Goal: Information Seeking & Learning: Find specific fact

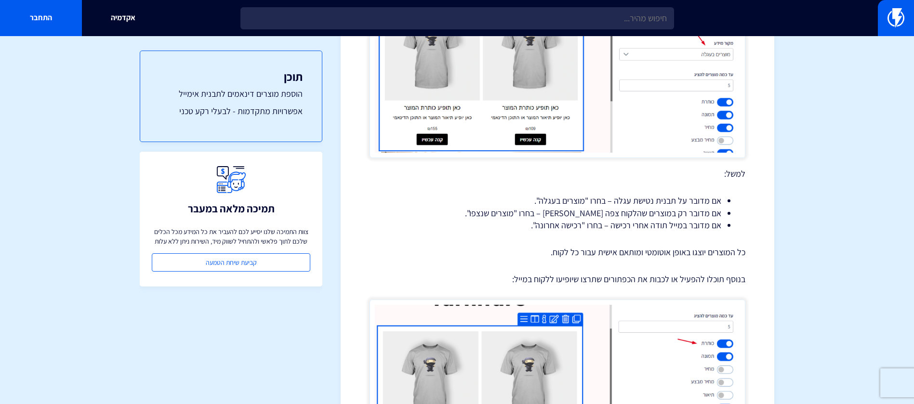
scroll to position [612, 0]
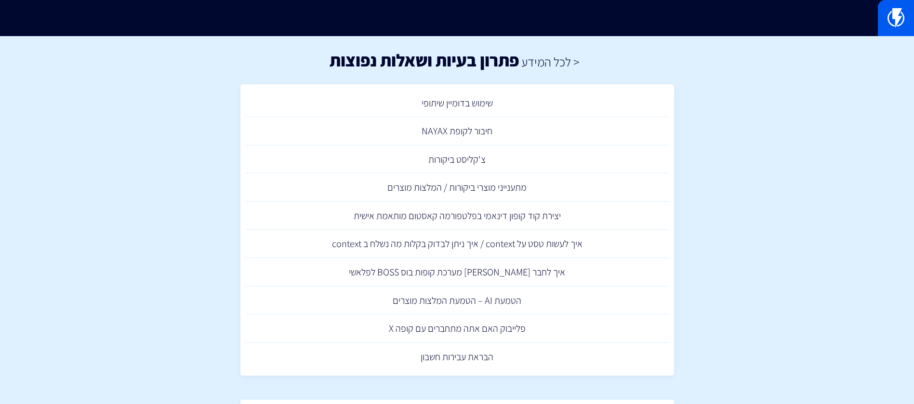
click at [0, 0] on input "text" at bounding box center [0, 0] width 0 height 0
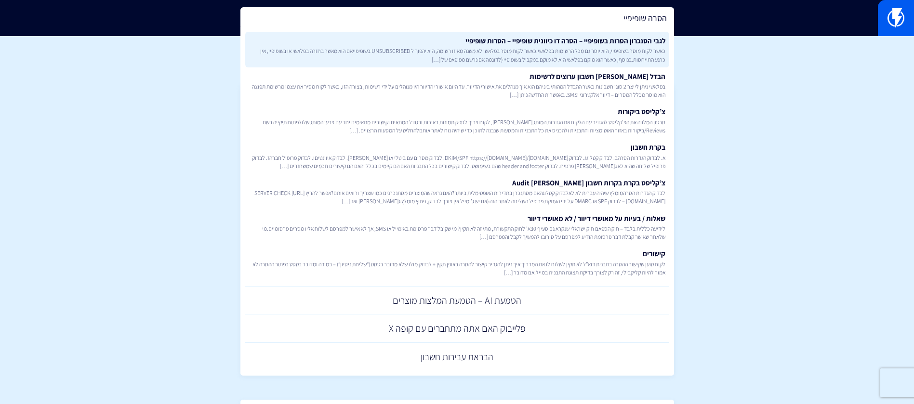
type input "הסרה שופיפיי"
click at [572, 39] on link "לגבי הסנכרון הסרות בשופיפיי – הסרה דו כיוונית שופיפיי – הסרות שופיפיי כאשר לקוח…" at bounding box center [457, 50] width 424 height 36
